Goal: Transaction & Acquisition: Obtain resource

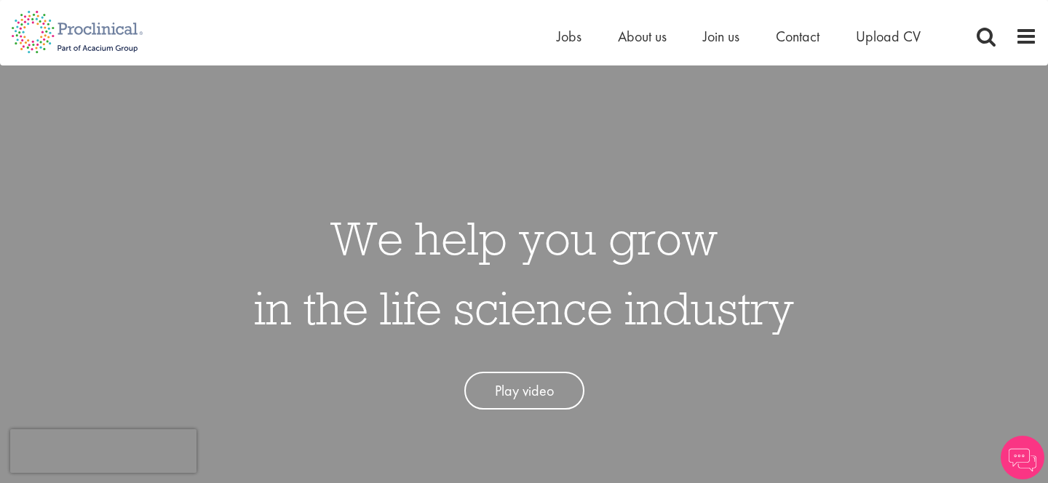
scroll to position [7, 0]
click at [897, 31] on span "Upload CV" at bounding box center [888, 36] width 65 height 19
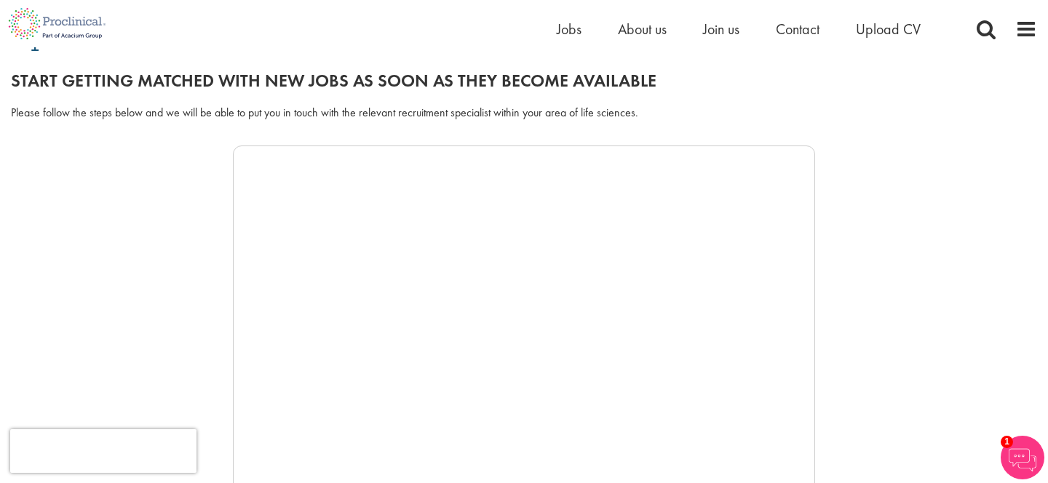
scroll to position [154, 0]
click at [224, 367] on div at bounding box center [524, 363] width 1027 height 437
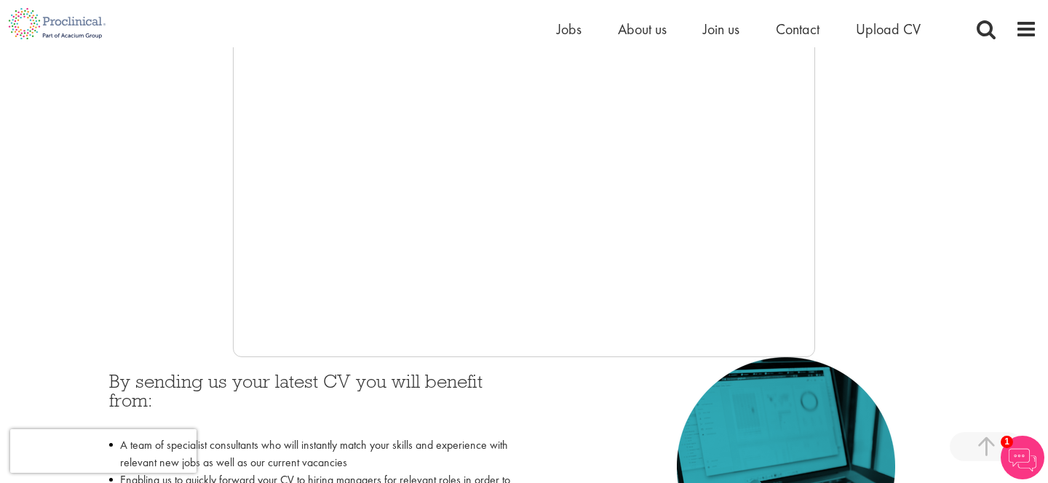
scroll to position [382, 0]
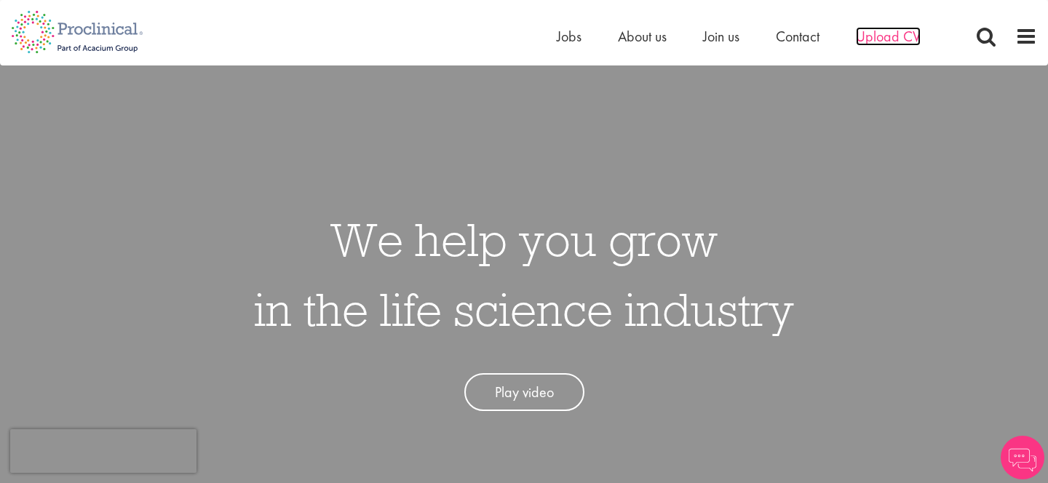
click at [872, 31] on span "Upload CV" at bounding box center [888, 36] width 65 height 19
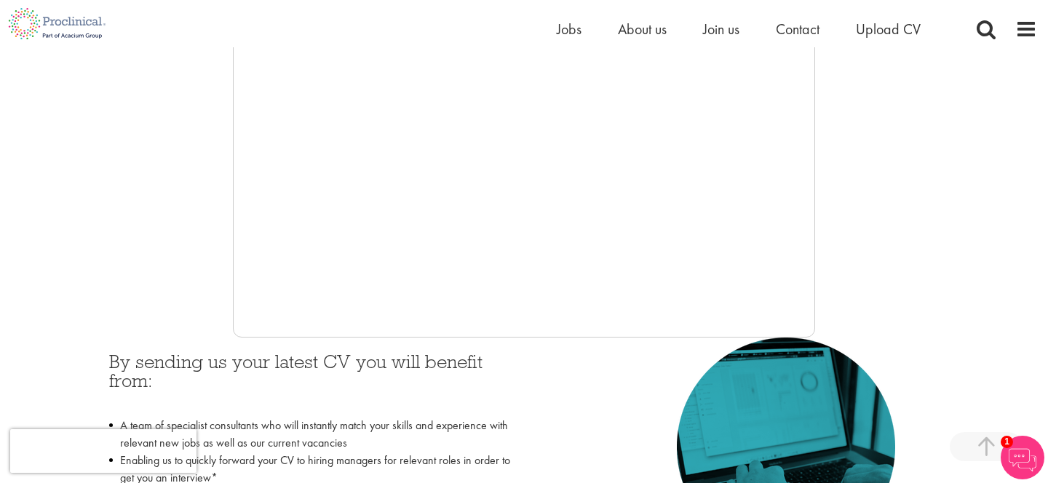
scroll to position [398, 0]
click at [514, 339] on div "By sending us your latest CV you will benefit from: A team of specialist consul…" at bounding box center [311, 479] width 426 height 284
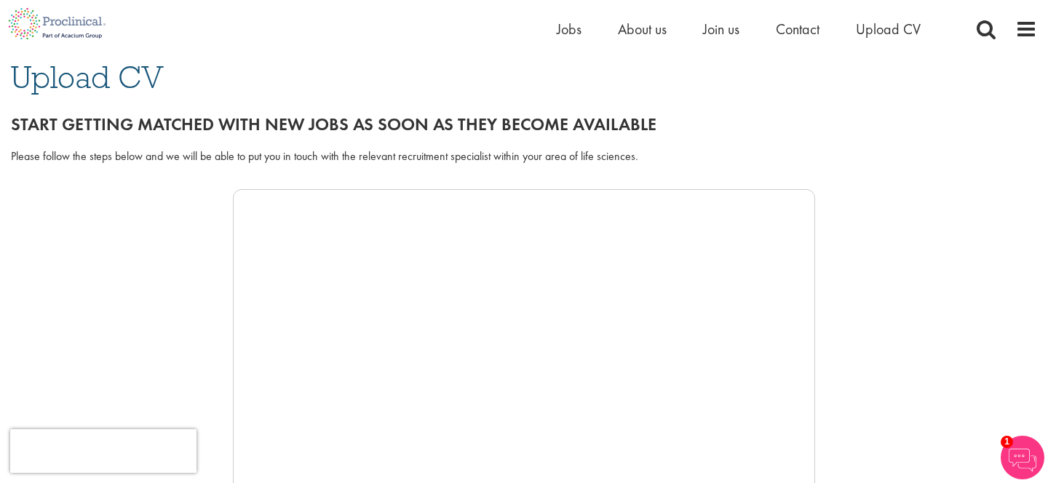
scroll to position [111, 0]
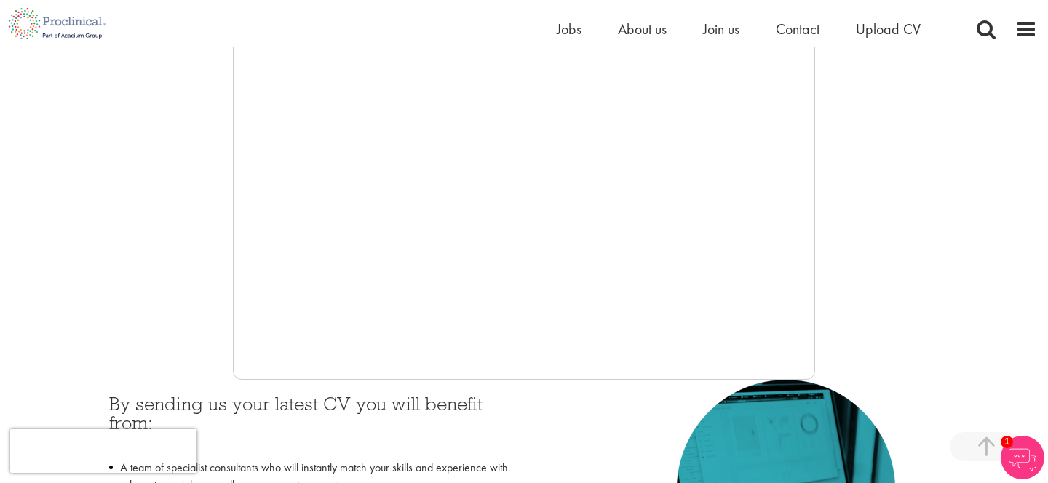
scroll to position [347, 0]
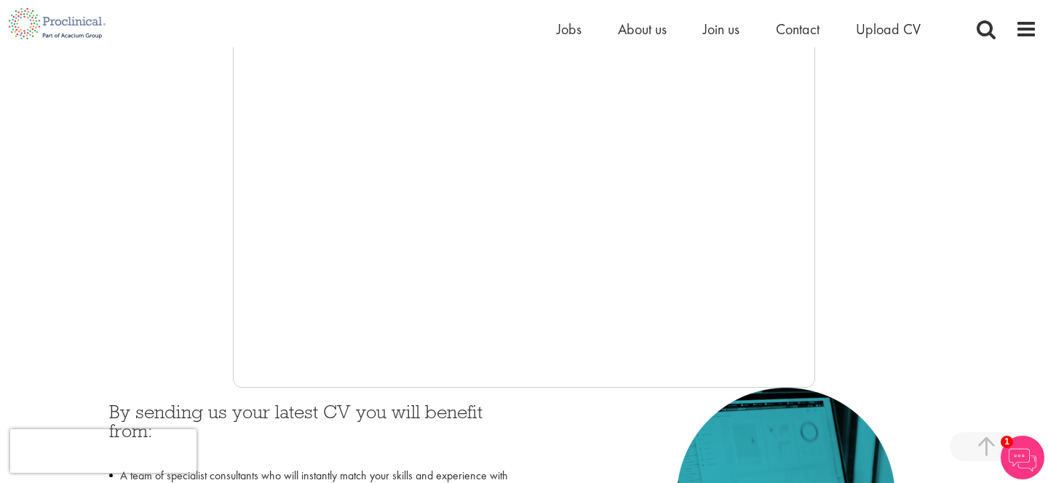
click at [217, 282] on div at bounding box center [524, 169] width 1027 height 437
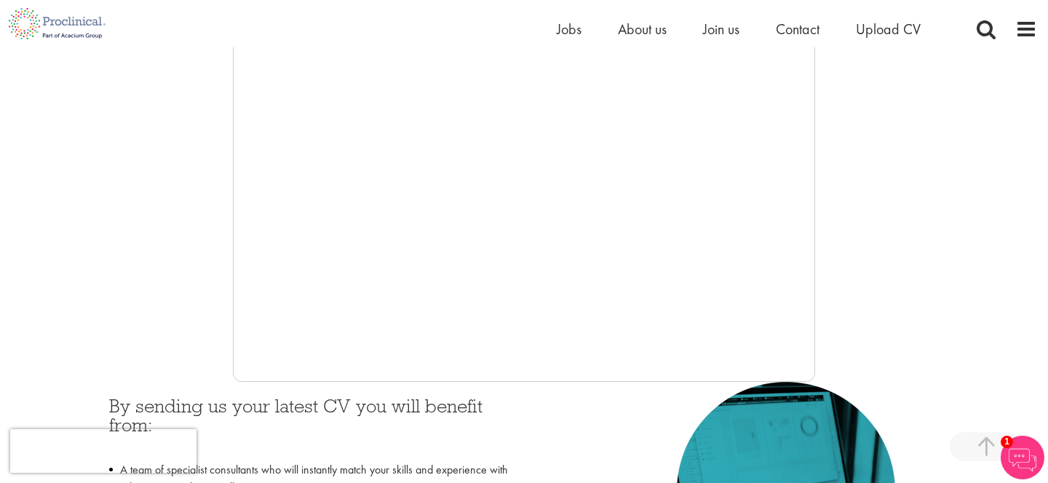
scroll to position [384, 0]
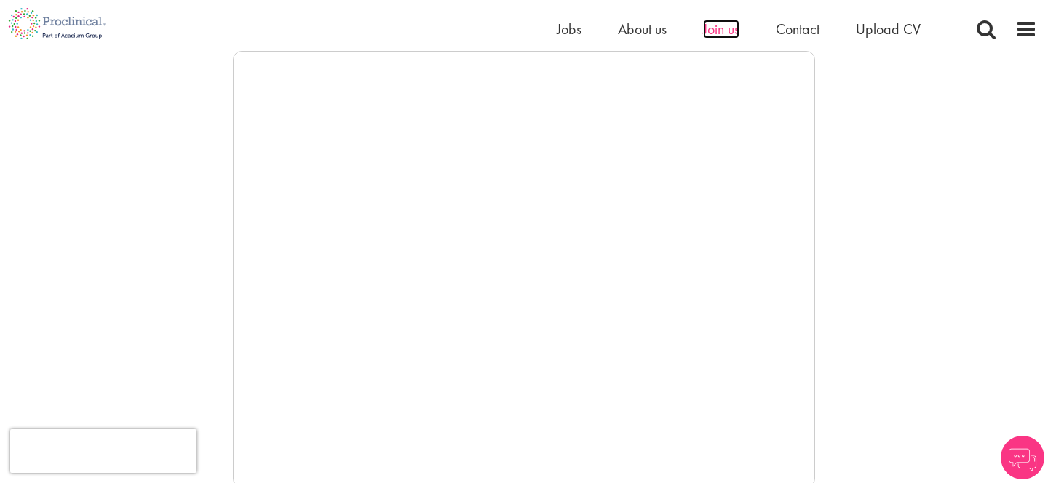
click at [721, 35] on span "Join us" at bounding box center [721, 29] width 36 height 19
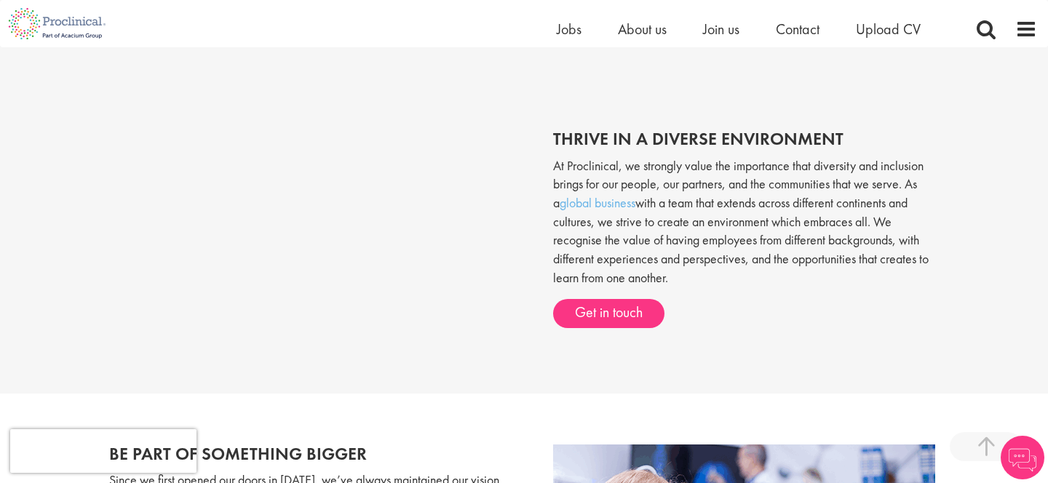
scroll to position [516, 0]
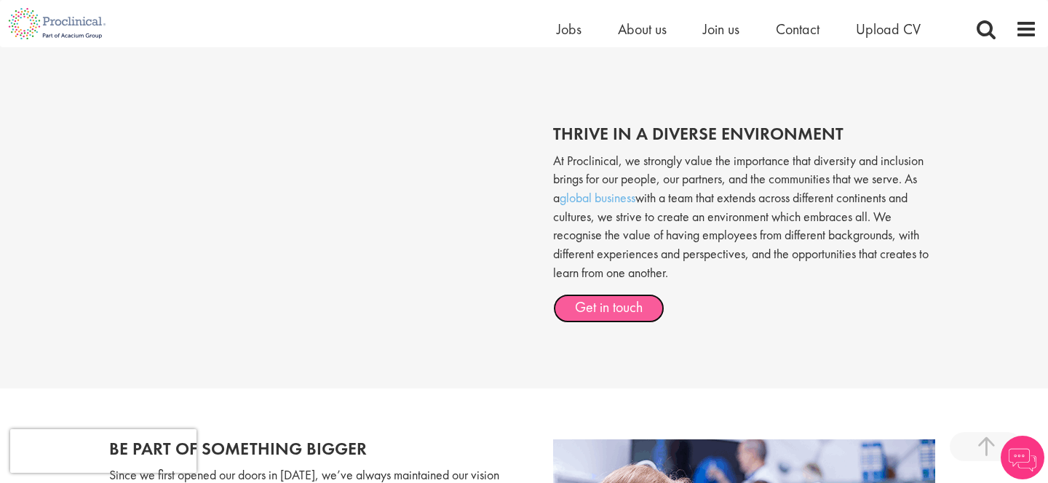
click at [630, 310] on link "Get in touch" at bounding box center [608, 308] width 111 height 29
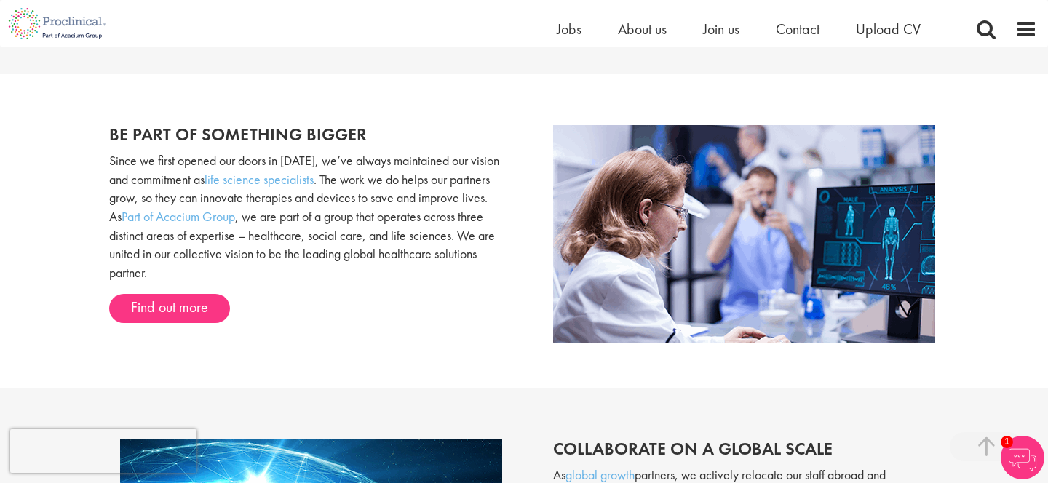
scroll to position [831, 0]
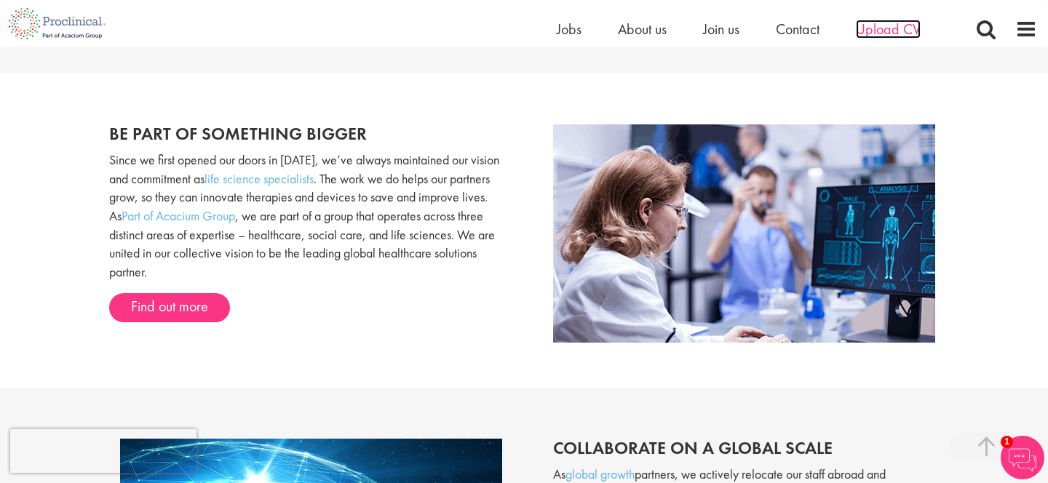
click at [867, 30] on span "Upload CV" at bounding box center [888, 29] width 65 height 19
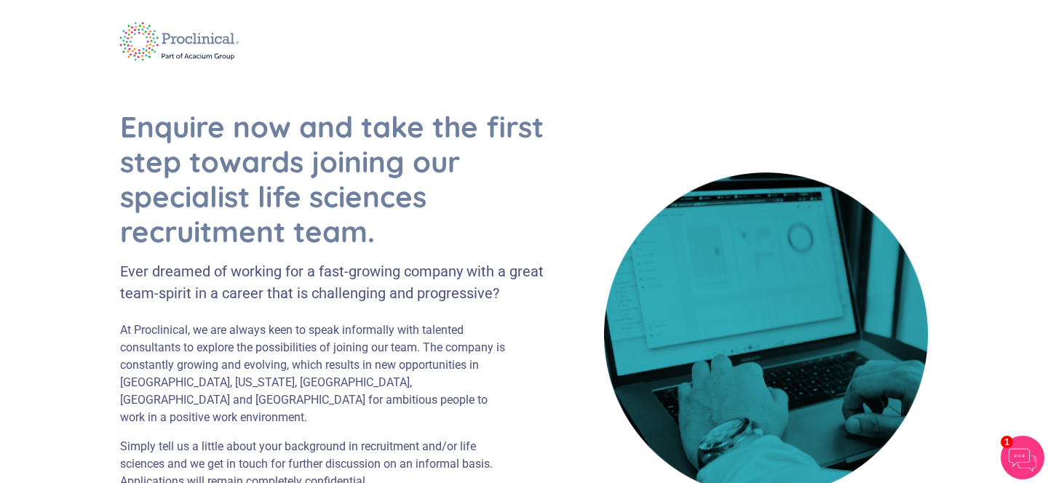
scroll to position [74, 0]
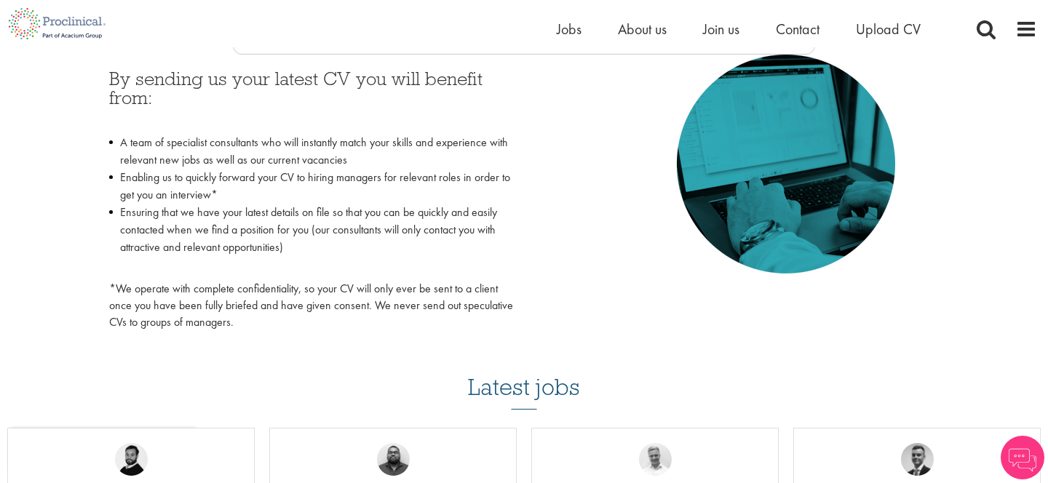
scroll to position [686, 0]
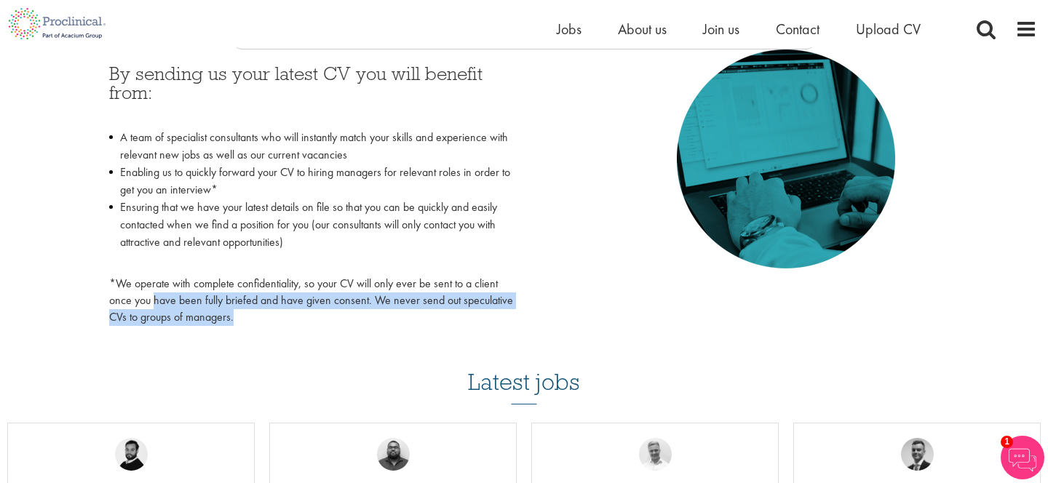
drag, startPoint x: 154, startPoint y: 297, endPoint x: 274, endPoint y: 309, distance: 121.4
click at [274, 309] on p "*We operate with complete confidentiality, so your CV will only ever be sent to…" at bounding box center [311, 301] width 404 height 50
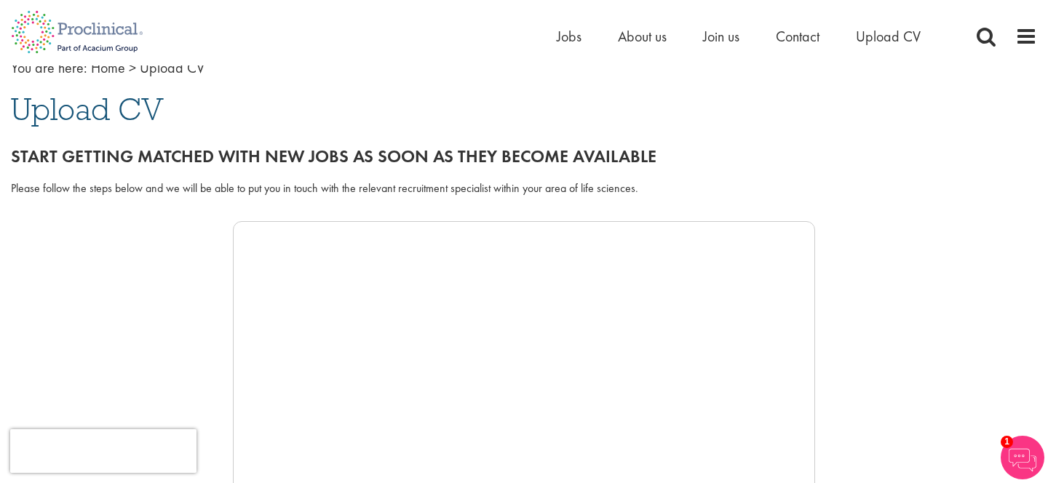
scroll to position [0, 0]
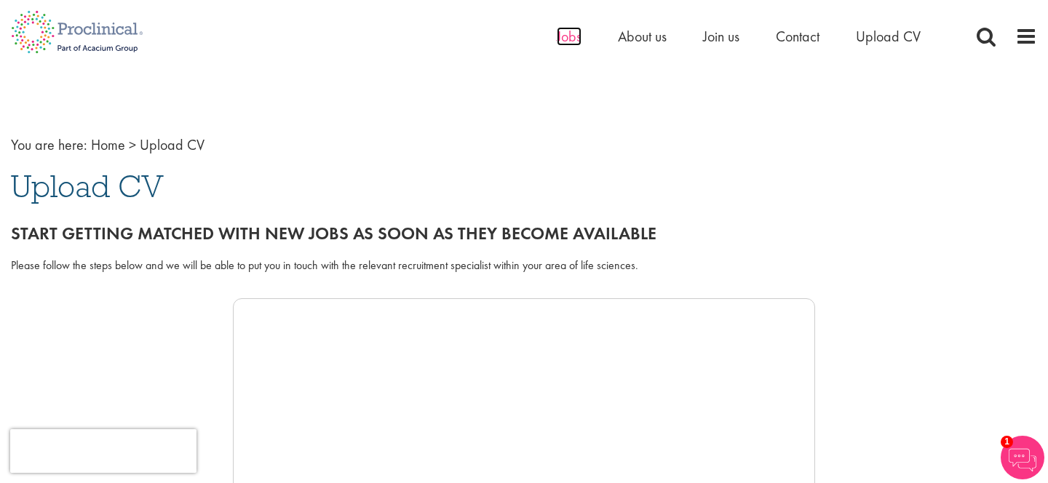
click at [568, 33] on span "Jobs" at bounding box center [569, 36] width 25 height 19
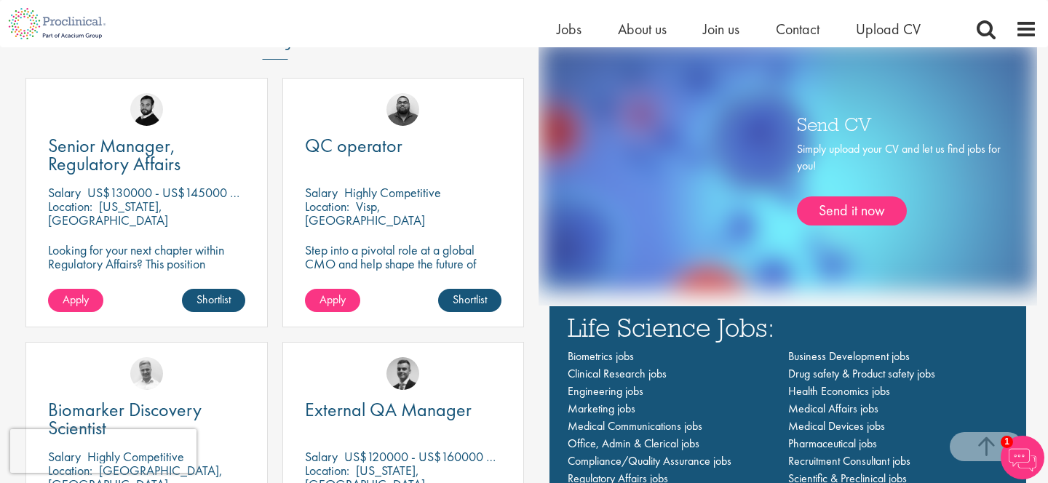
scroll to position [846, 0]
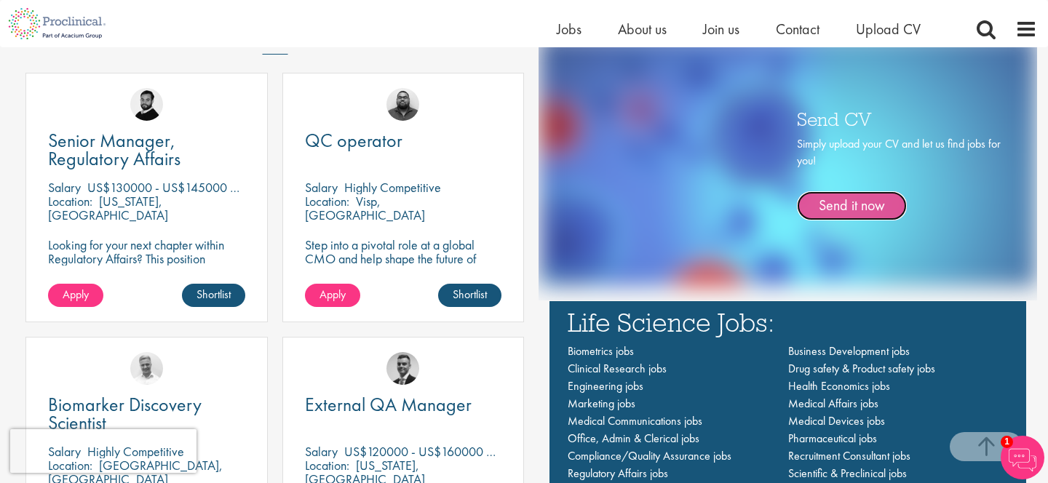
click at [868, 198] on link "Send it now" at bounding box center [852, 205] width 110 height 29
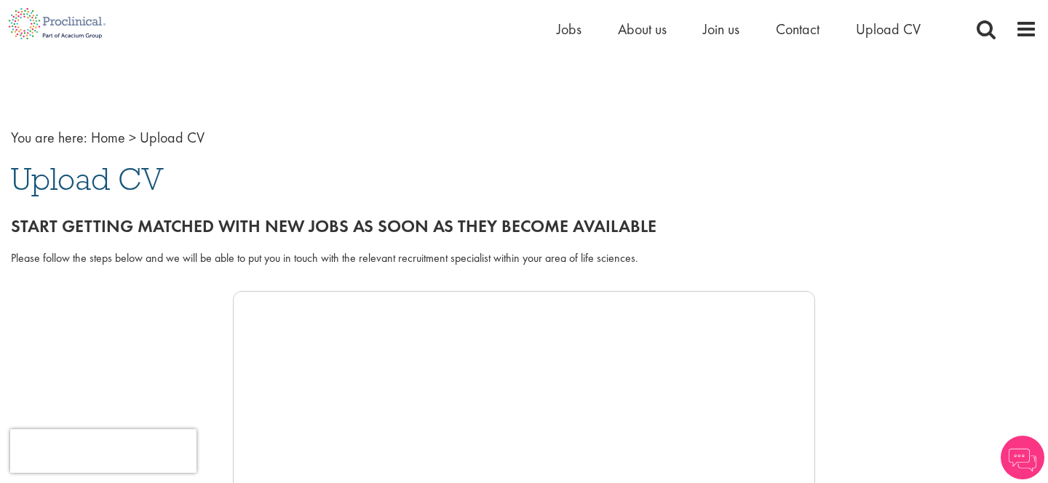
scroll to position [9, 0]
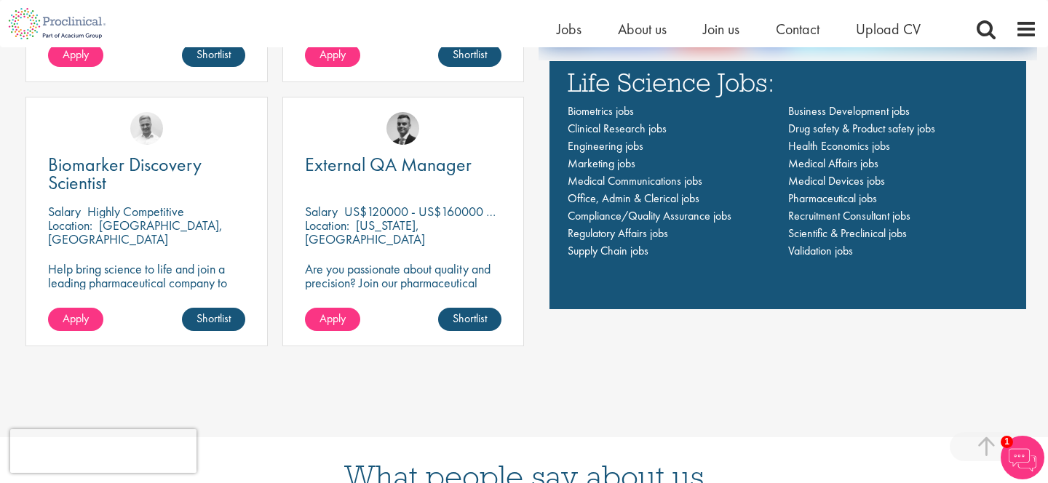
scroll to position [1050, 0]
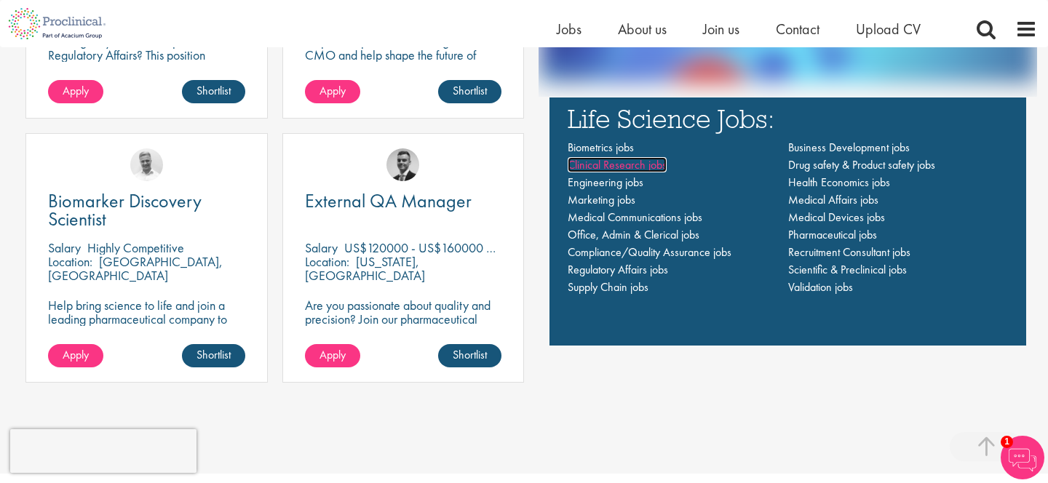
click at [620, 164] on span "Clinical Research jobs" at bounding box center [617, 164] width 99 height 15
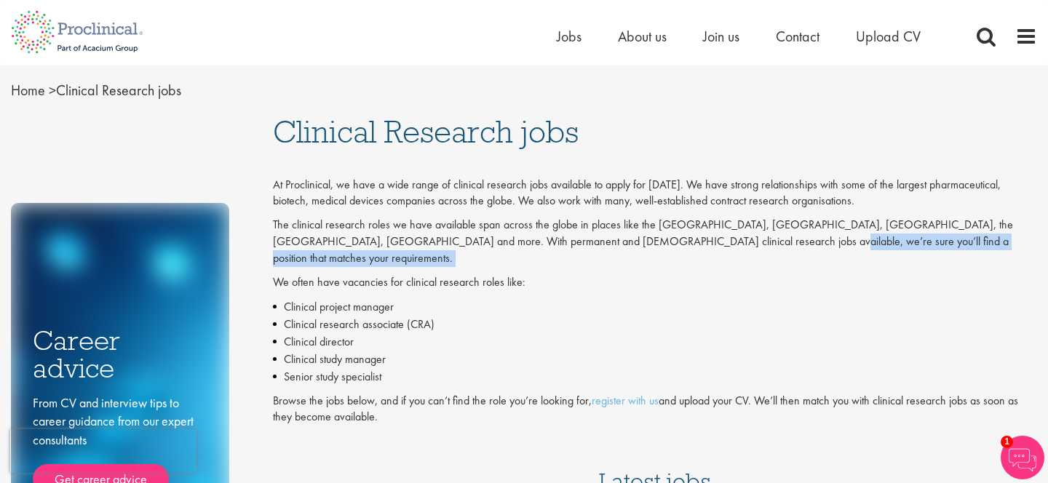
click at [688, 250] on div "At Proclinical, we have a wide range of clinical research jobs available to app…" at bounding box center [655, 302] width 764 height 250
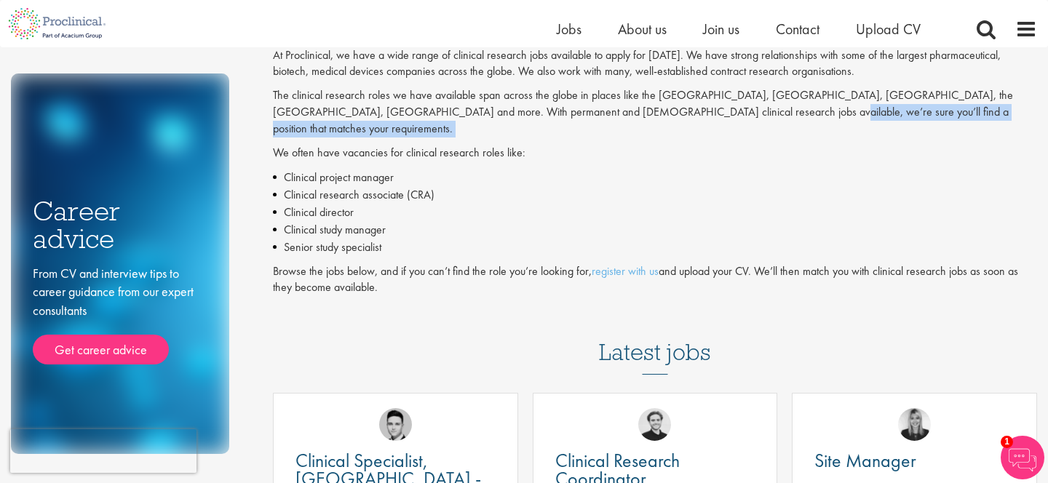
scroll to position [113, 0]
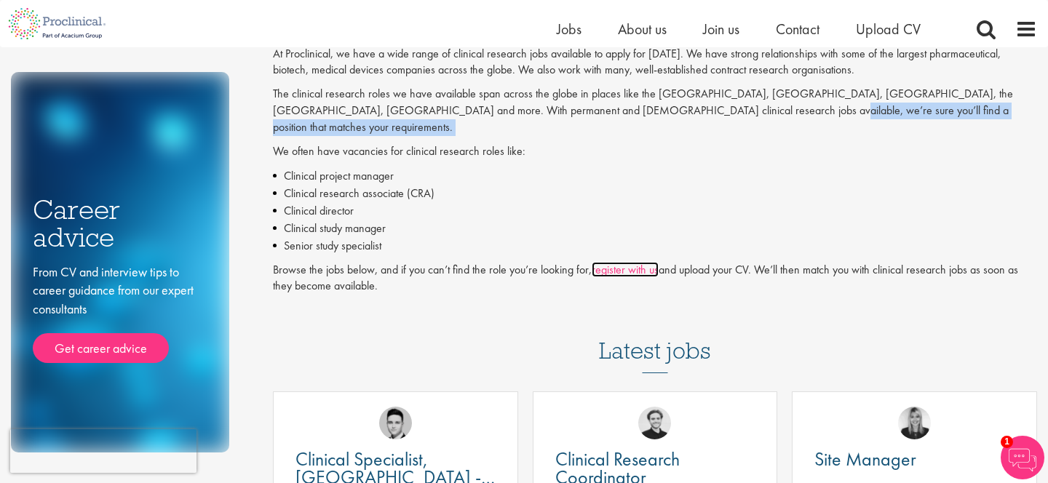
click at [627, 262] on link "register with us" at bounding box center [625, 269] width 67 height 15
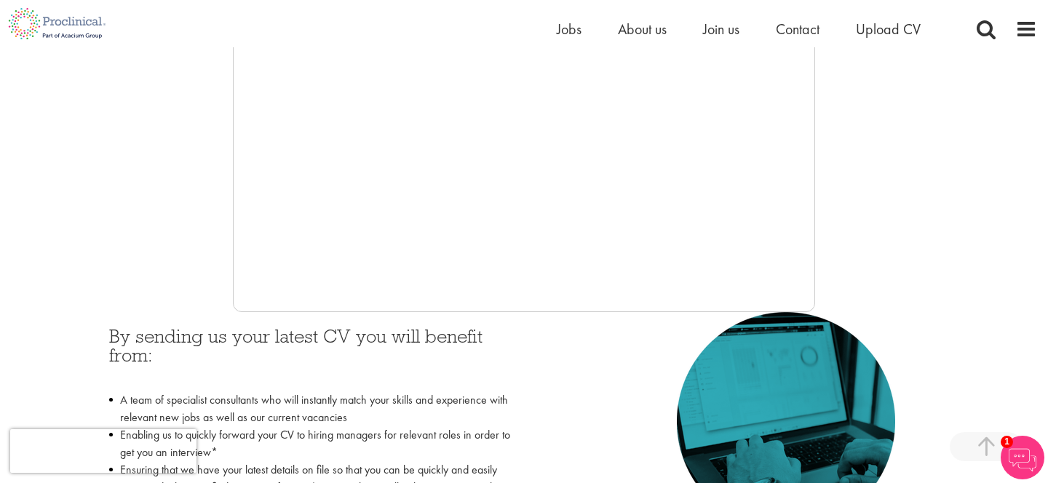
scroll to position [421, 0]
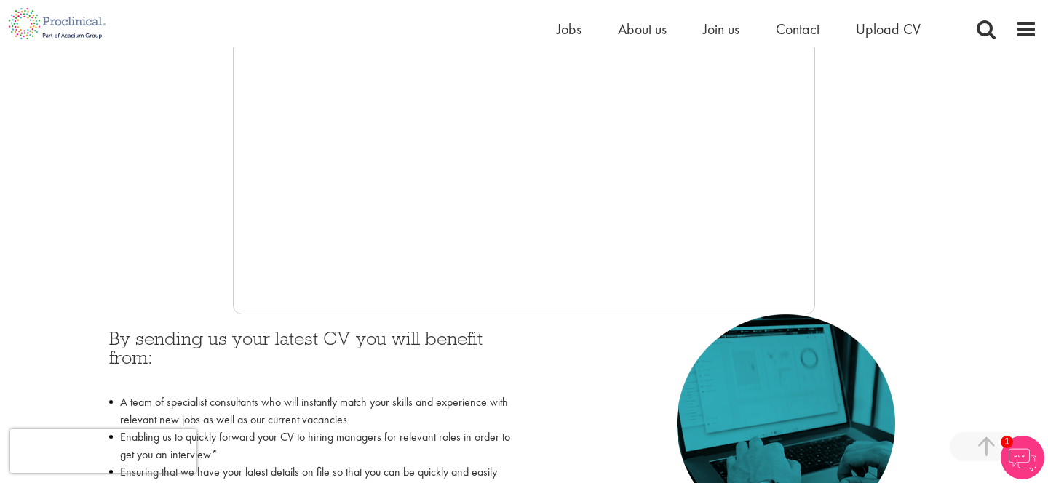
click at [589, 367] on div "By sending us your latest CV you will benefit from: A team of specialist consul…" at bounding box center [524, 457] width 852 height 284
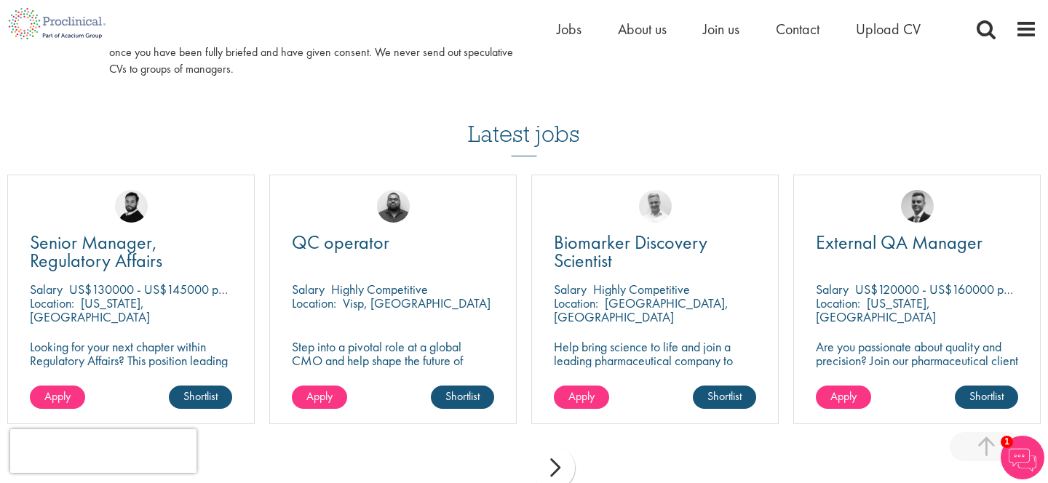
scroll to position [645, 0]
